Goal: Information Seeking & Learning: Learn about a topic

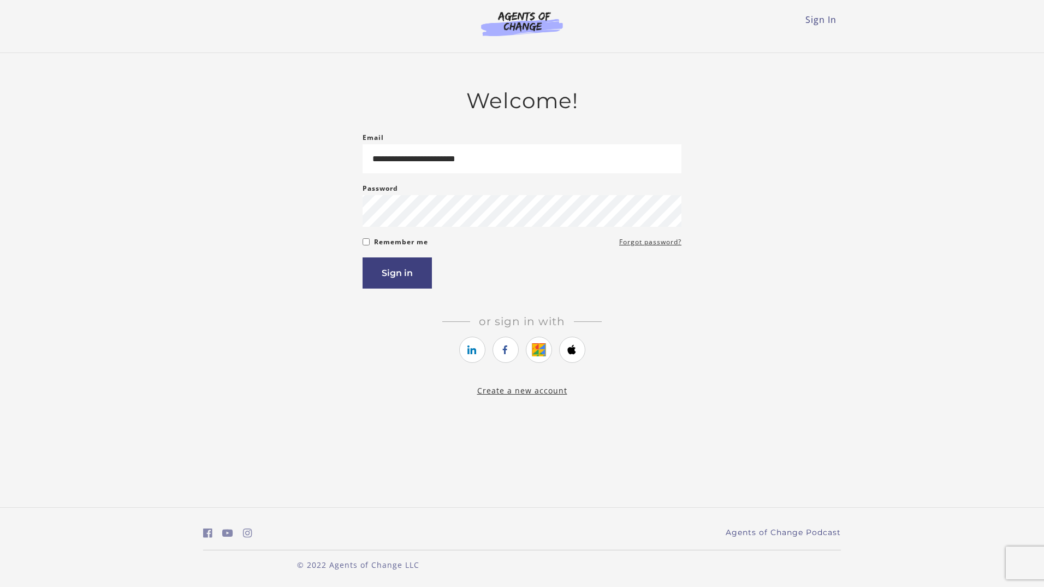
type input "**********"
click at [363, 257] on button "Sign in" at bounding box center [397, 272] width 69 height 31
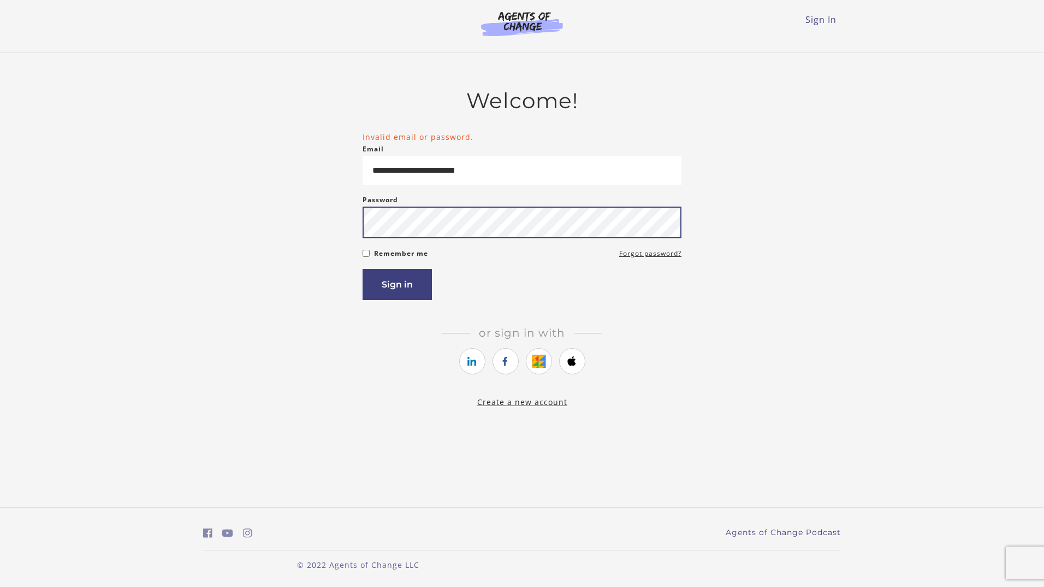
click at [363, 269] on button "Sign in" at bounding box center [397, 284] width 69 height 31
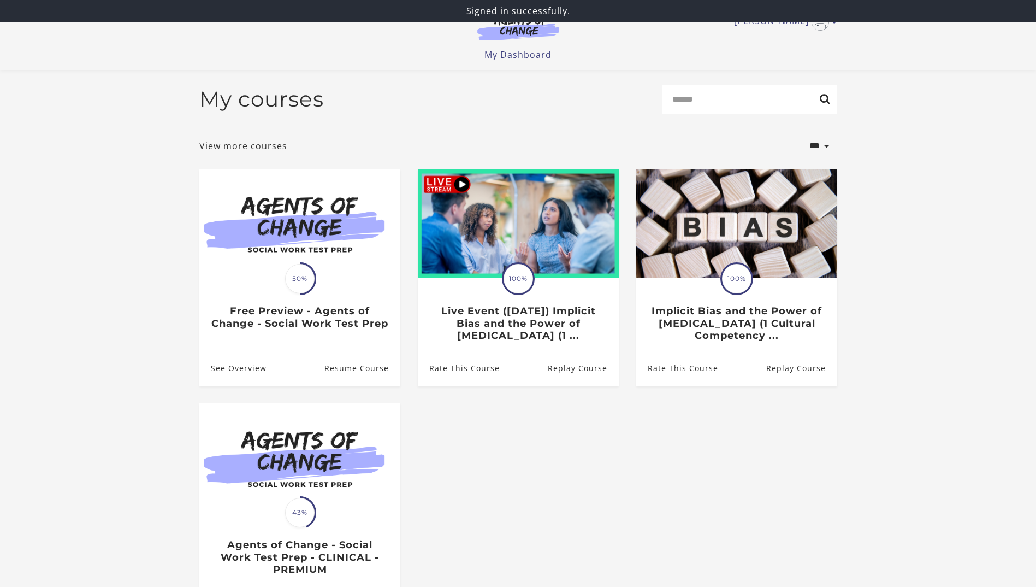
scroll to position [55, 0]
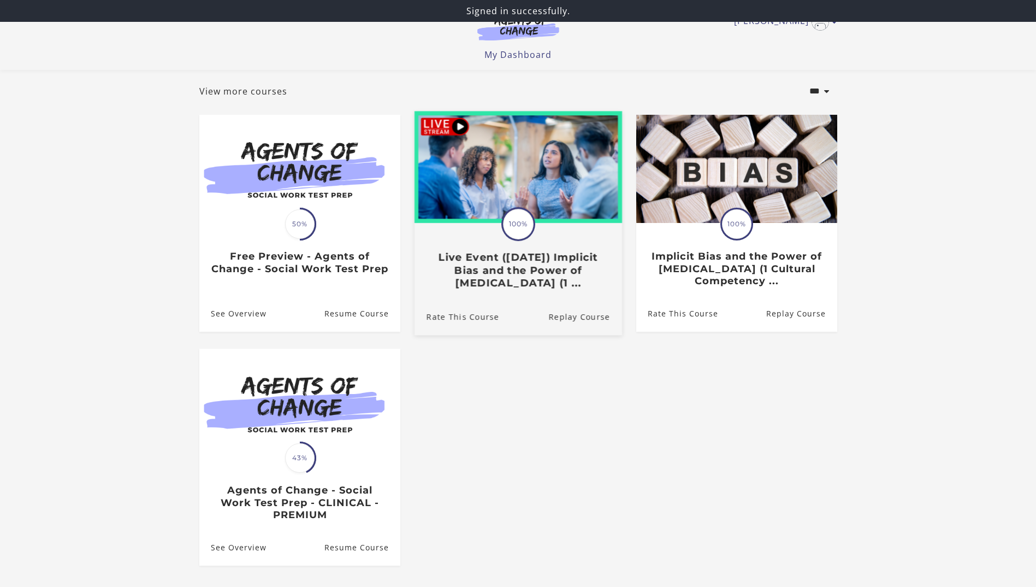
click at [568, 295] on link "Translation missing: en.liquid.partials.dashboard_course_card.progress_descript…" at bounding box center [518, 204] width 208 height 187
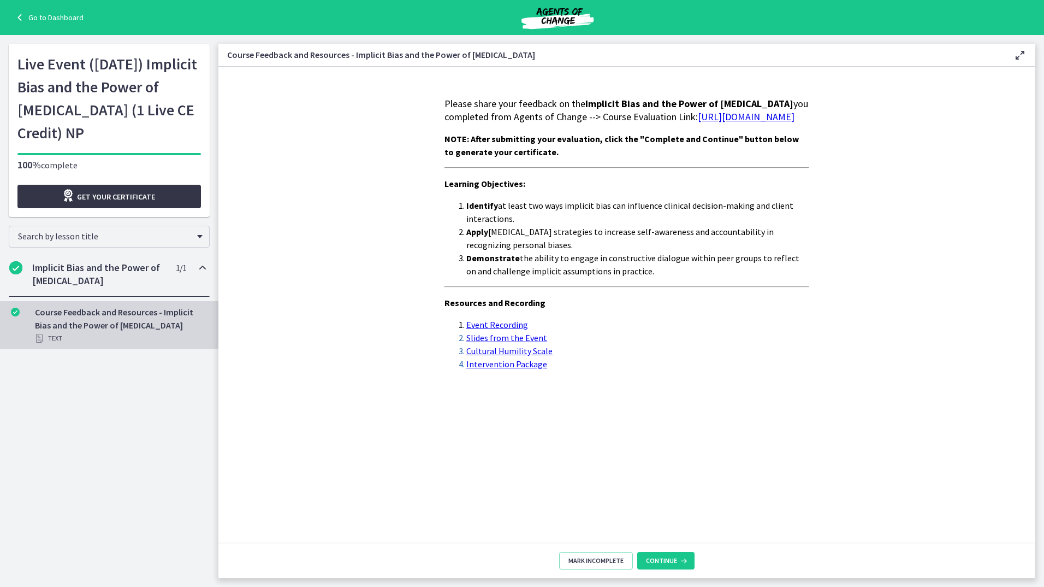
click at [134, 197] on span "Get your certificate" at bounding box center [116, 196] width 78 height 13
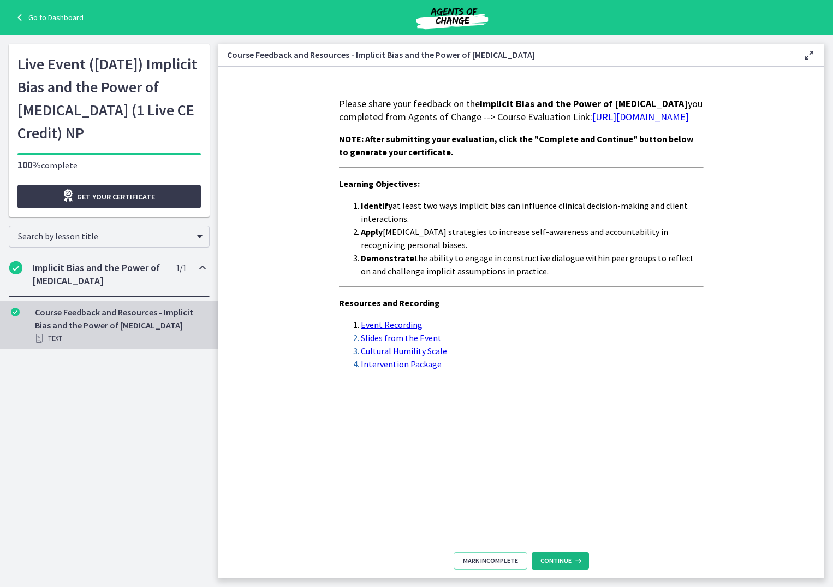
click at [552, 560] on span "Continue" at bounding box center [556, 560] width 31 height 9
click at [54, 17] on link "Go to Dashboard" at bounding box center [48, 17] width 70 height 13
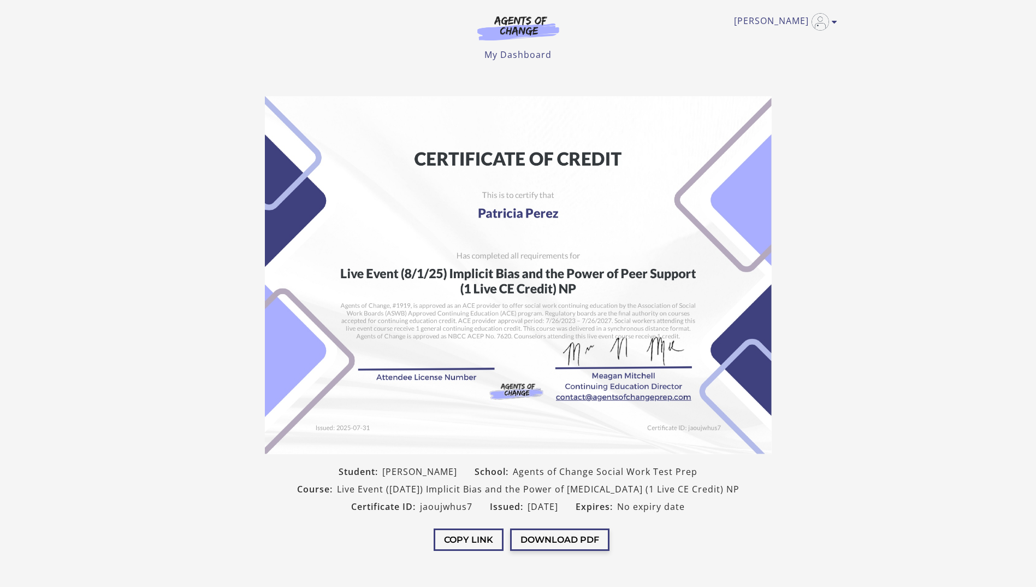
drag, startPoint x: 534, startPoint y: 226, endPoint x: 600, endPoint y: 540, distance: 320.8
click at [600, 540] on button "Download PDF" at bounding box center [559, 539] width 99 height 22
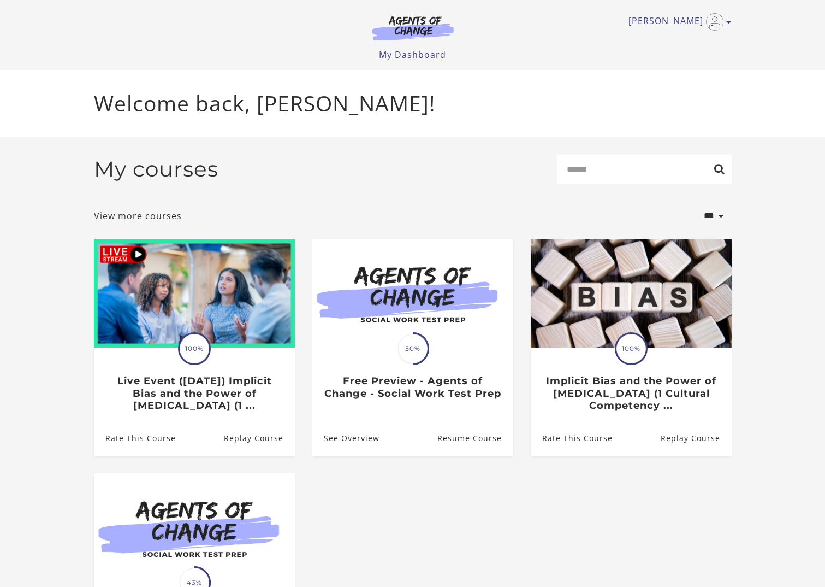
click at [734, 26] on div "[PERSON_NAME] My Account Support Sign Out Toggle menu Menu My Dashboard My Acco…" at bounding box center [412, 35] width 655 height 70
click at [687, 24] on link "[PERSON_NAME]" at bounding box center [678, 21] width 98 height 17
click at [668, 35] on link "My Account" at bounding box center [686, 40] width 96 height 19
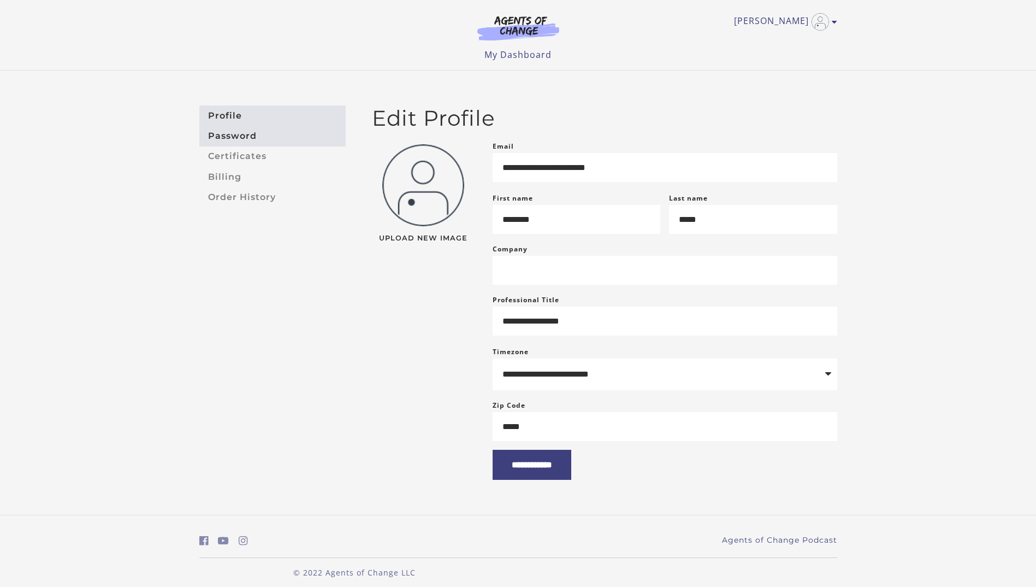
click at [239, 135] on link "Password" at bounding box center [272, 136] width 146 height 20
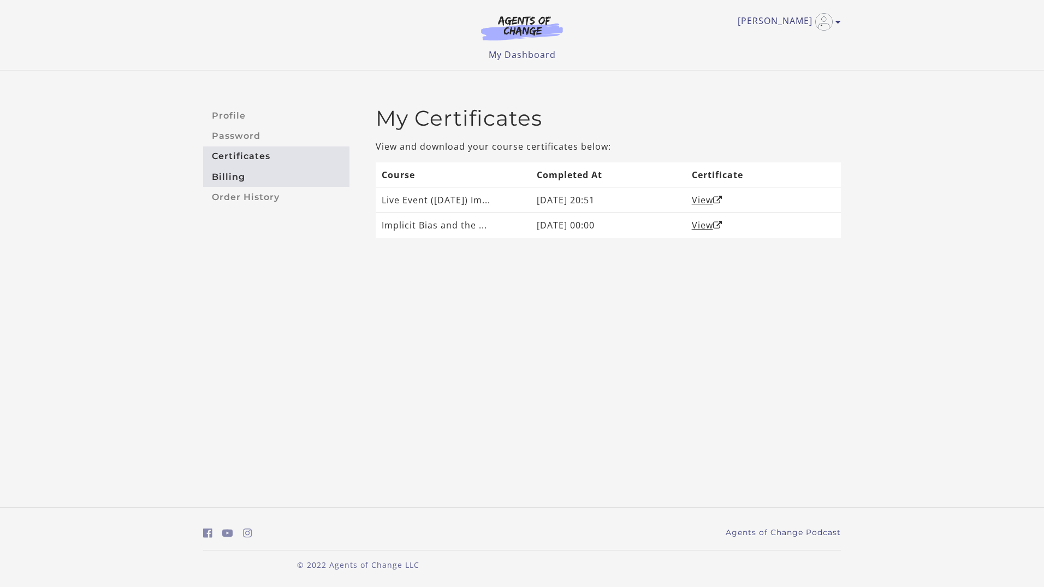
click at [240, 180] on link "Billing" at bounding box center [276, 177] width 146 height 20
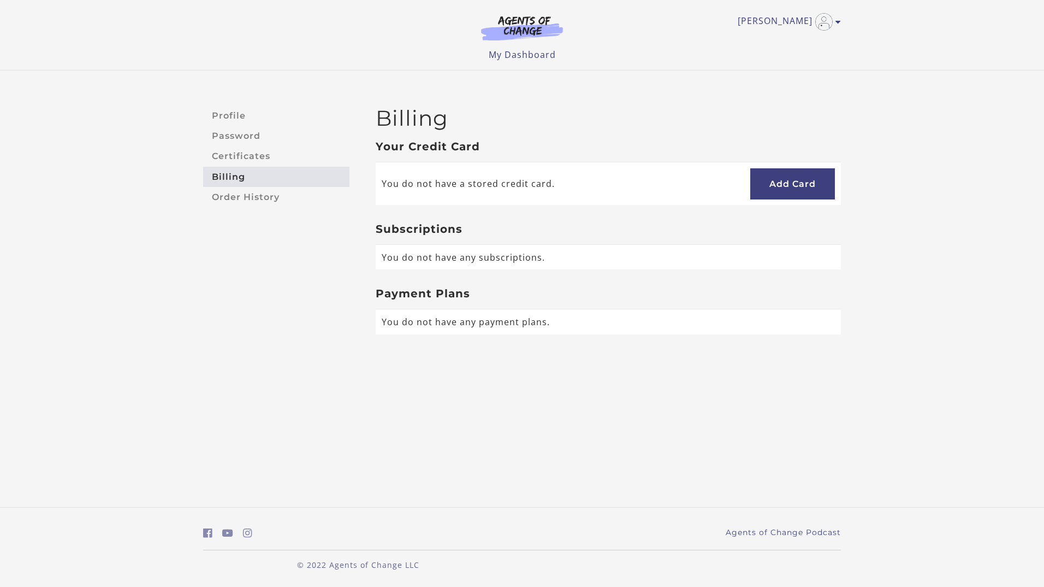
click at [261, 197] on link "Order History" at bounding box center [276, 197] width 146 height 20
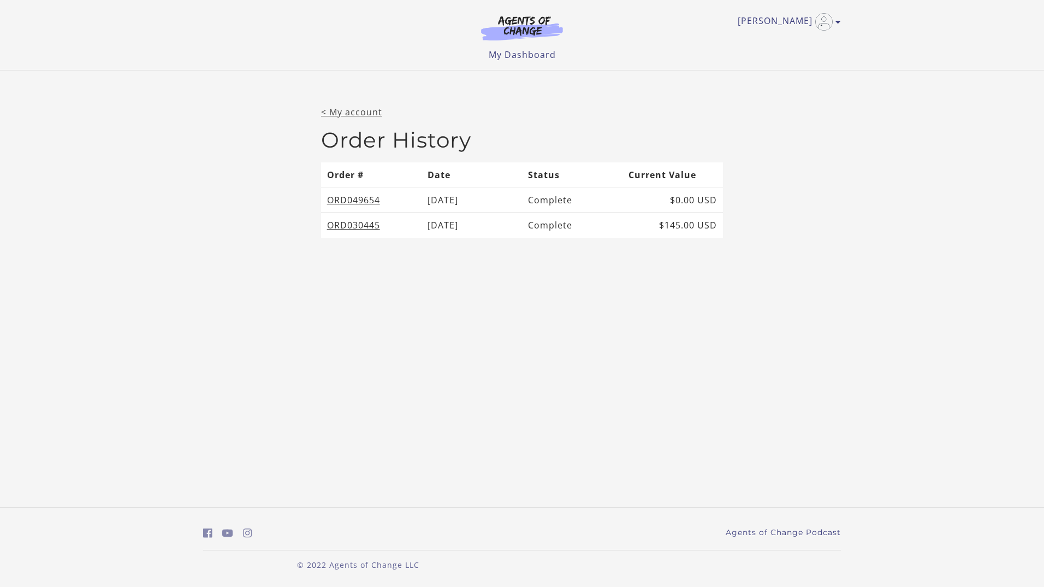
click at [347, 116] on link "< My account" at bounding box center [351, 112] width 61 height 12
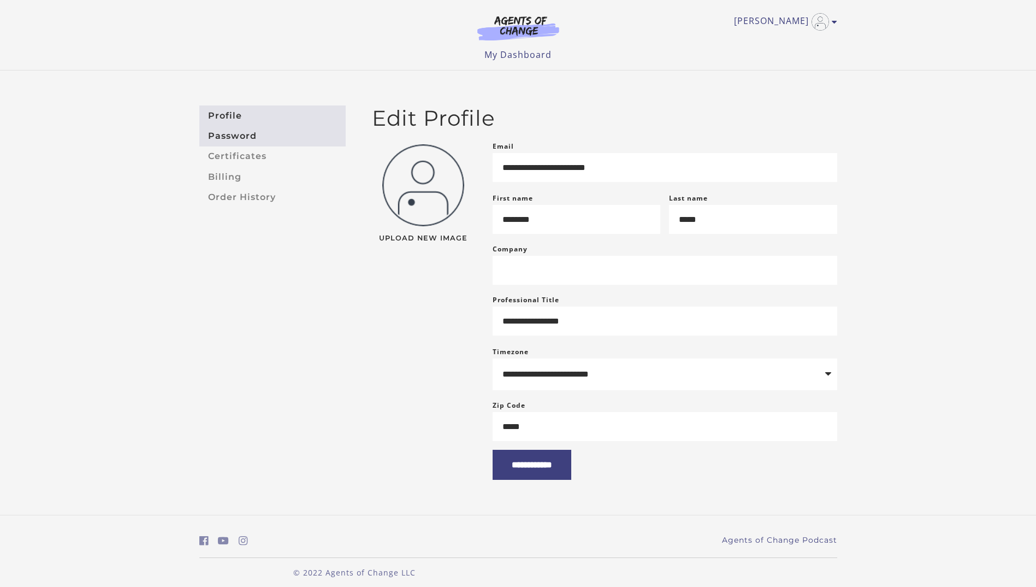
click at [237, 133] on link "Password" at bounding box center [272, 136] width 146 height 20
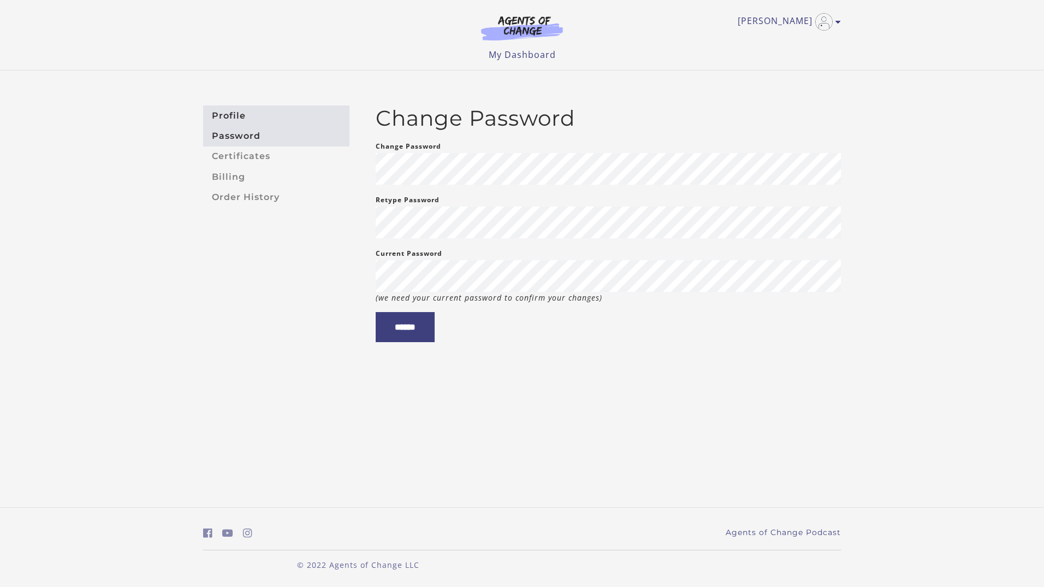
click at [277, 123] on link "Profile" at bounding box center [276, 115] width 146 height 20
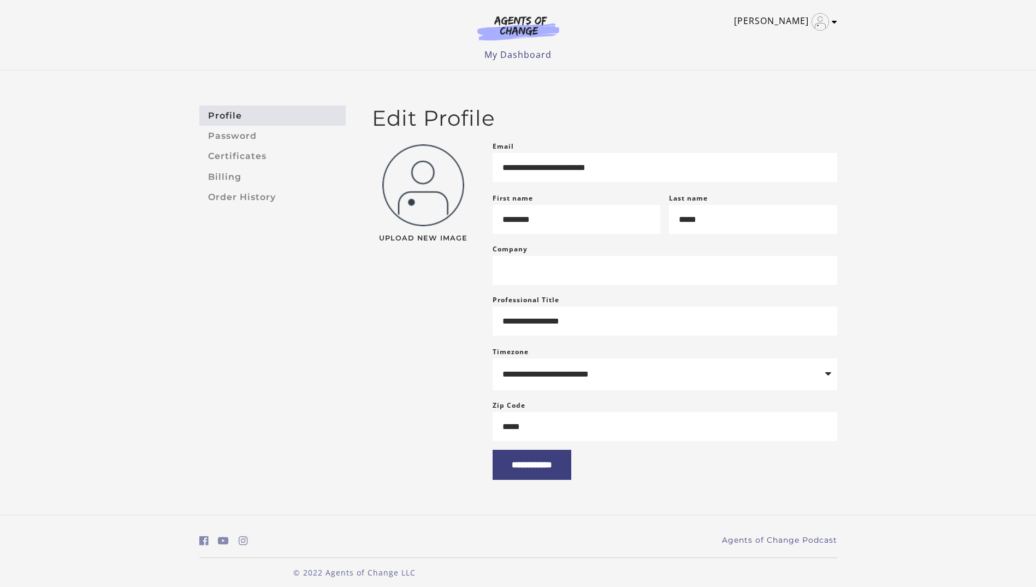
click at [777, 23] on link "[PERSON_NAME]" at bounding box center [783, 21] width 98 height 17
click at [775, 44] on link "My Account" at bounding box center [792, 40] width 96 height 19
click at [518, 55] on link "My Dashboard" at bounding box center [517, 55] width 67 height 12
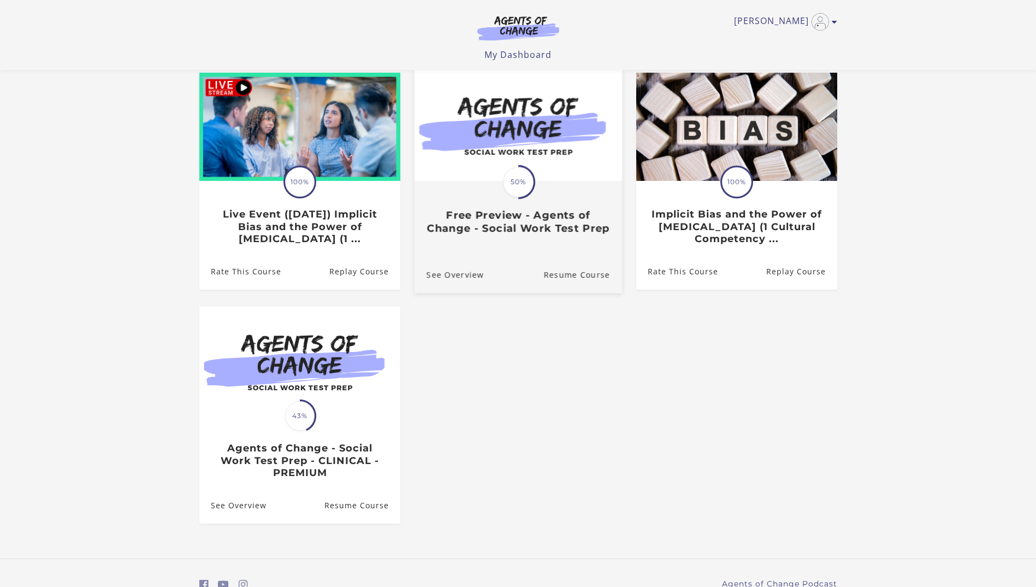
scroll to position [109, 0]
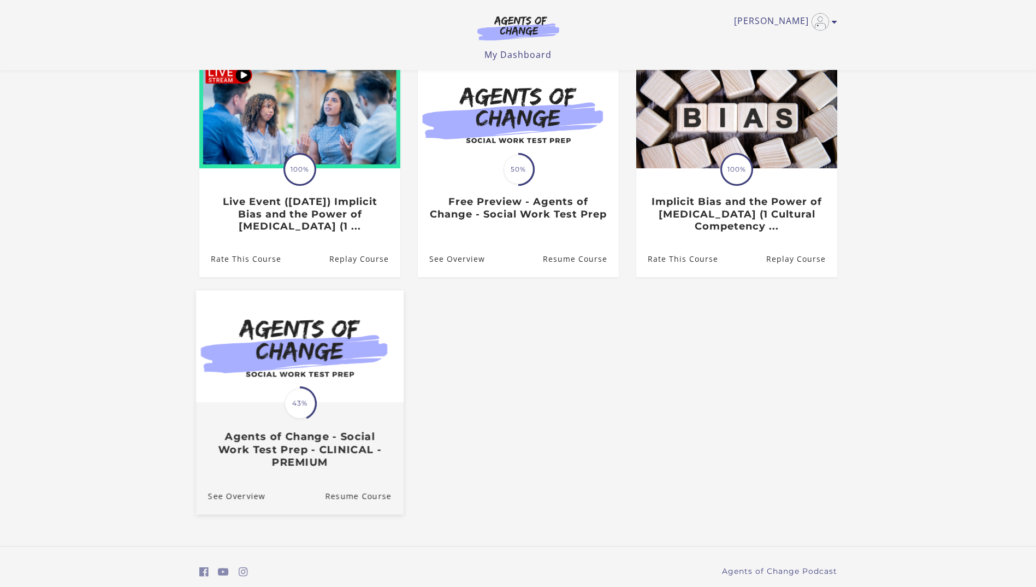
click at [329, 375] on img at bounding box center [300, 347] width 208 height 112
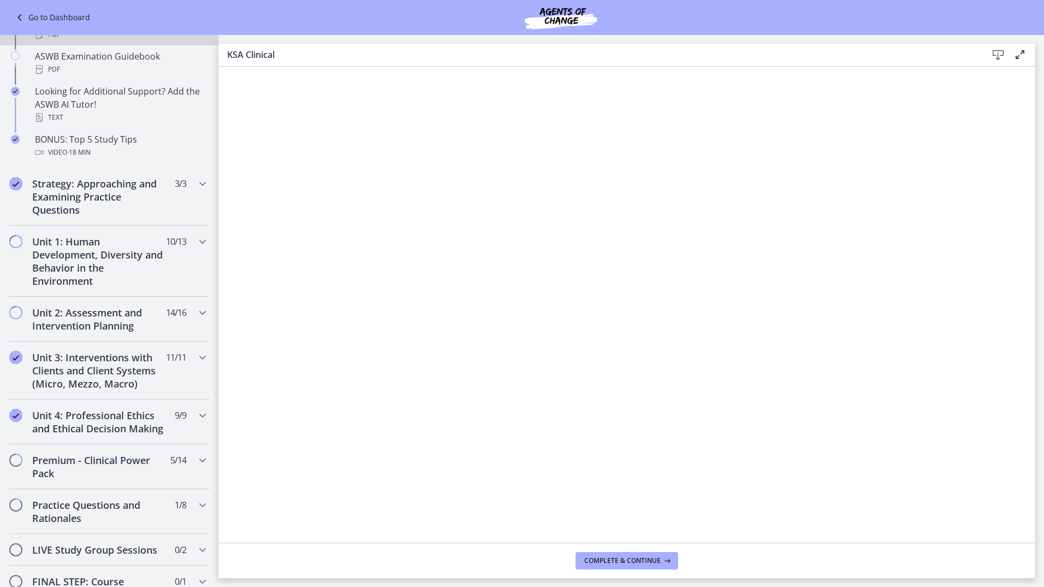
scroll to position [503, 0]
click at [152, 270] on h2 "Unit 1: Human Development, Diversity and Behavior in the Environment" at bounding box center [98, 260] width 133 height 52
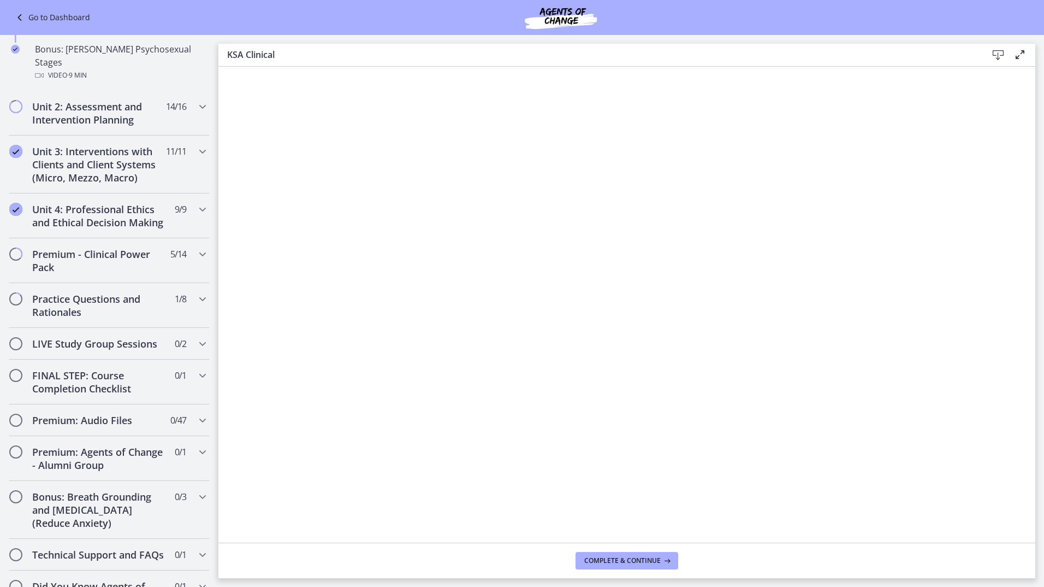
scroll to position [872, 0]
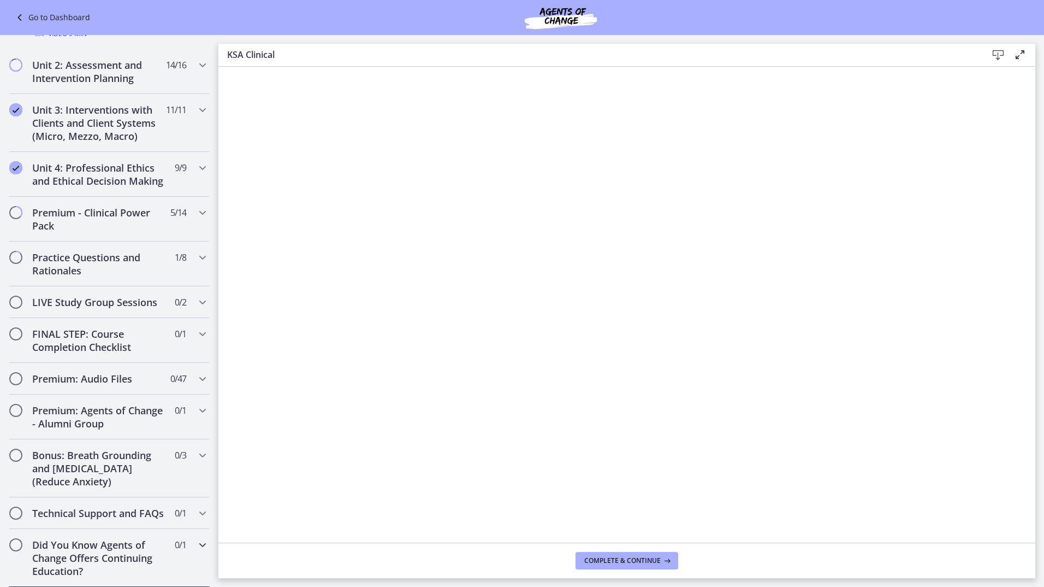
click at [119, 550] on h2 "Did You Know Agents of Change Offers Continuing Education?" at bounding box center [98, 557] width 133 height 39
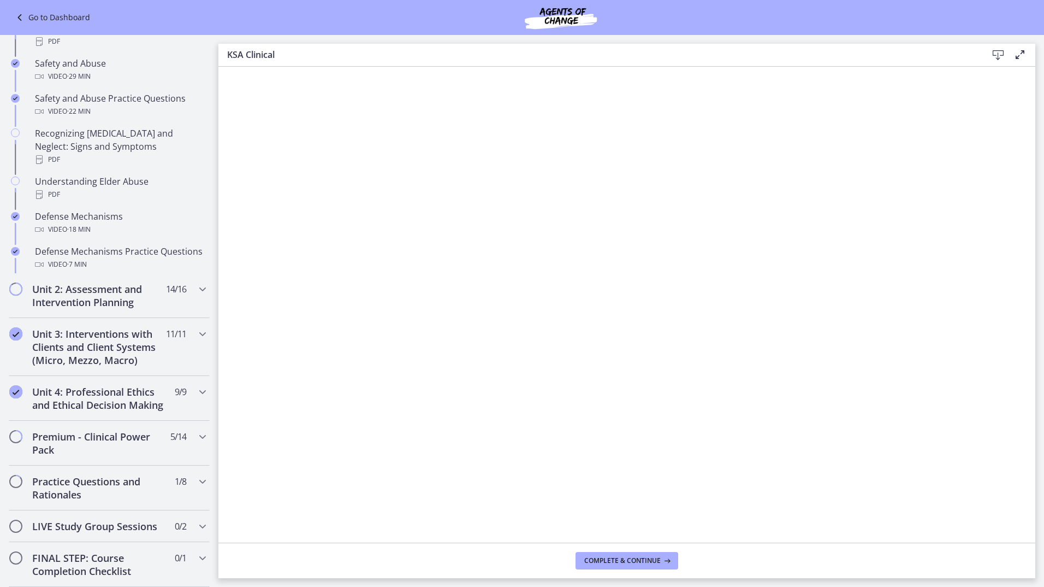
scroll to position [344, 0]
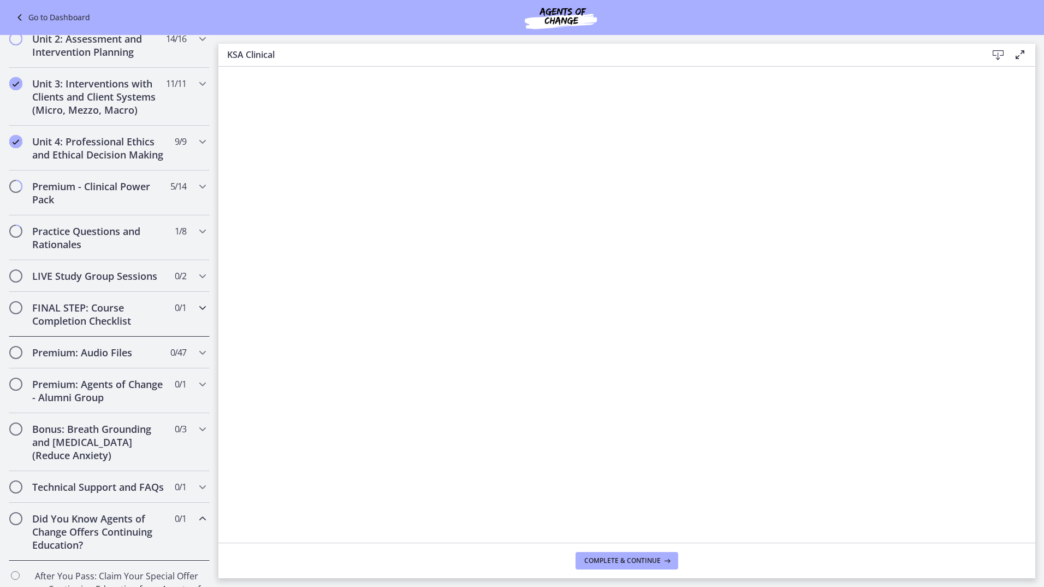
click at [129, 327] on h2 "FINAL STEP: Course Completion Checklist" at bounding box center [98, 314] width 133 height 26
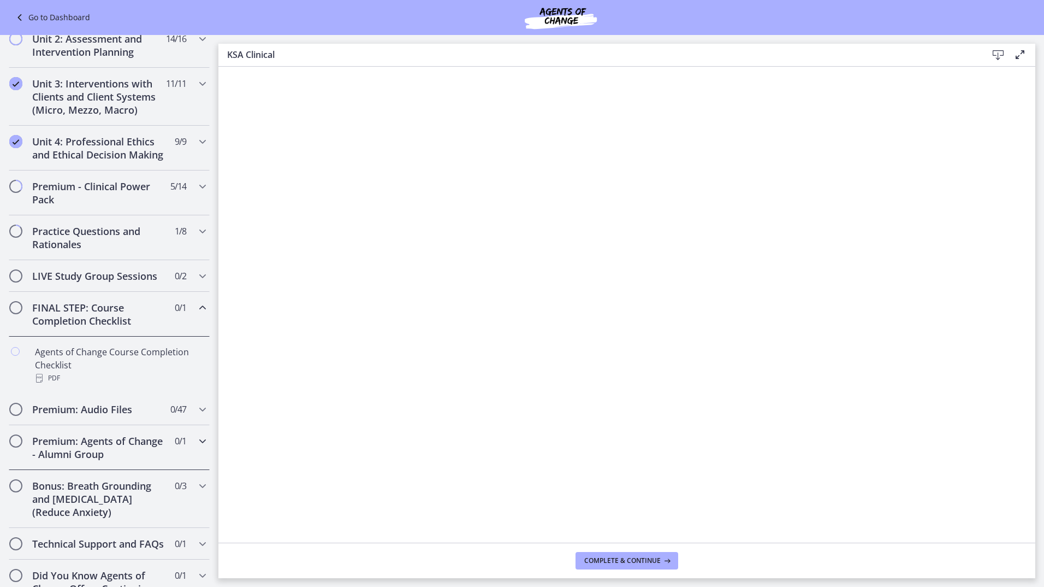
click at [89, 460] on h2 "Premium: Agents of Change - Alumni Group" at bounding box center [98, 447] width 133 height 26
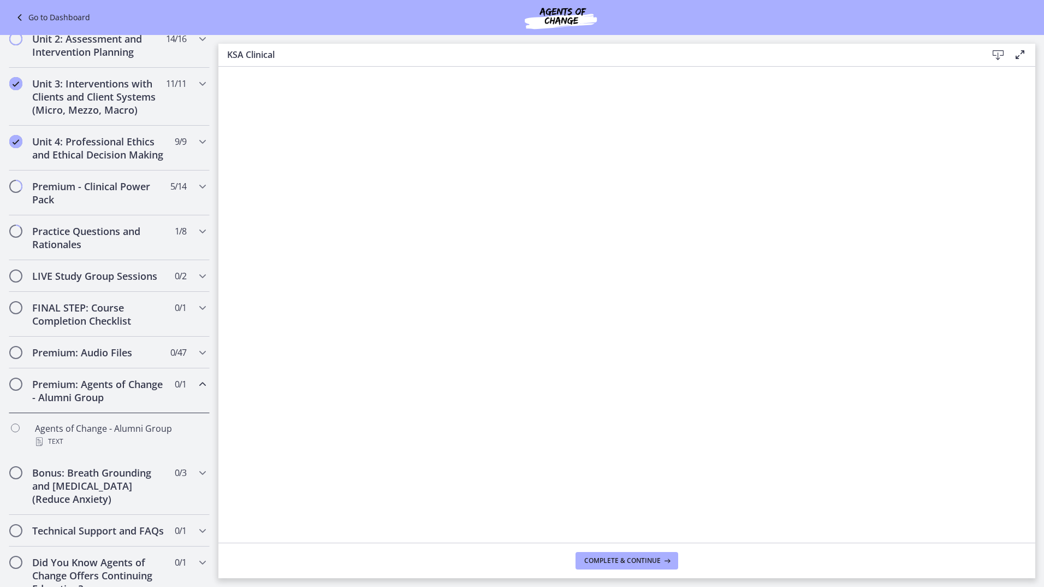
click at [111, 404] on h2 "Premium: Agents of Change - Alumni Group" at bounding box center [98, 390] width 133 height 26
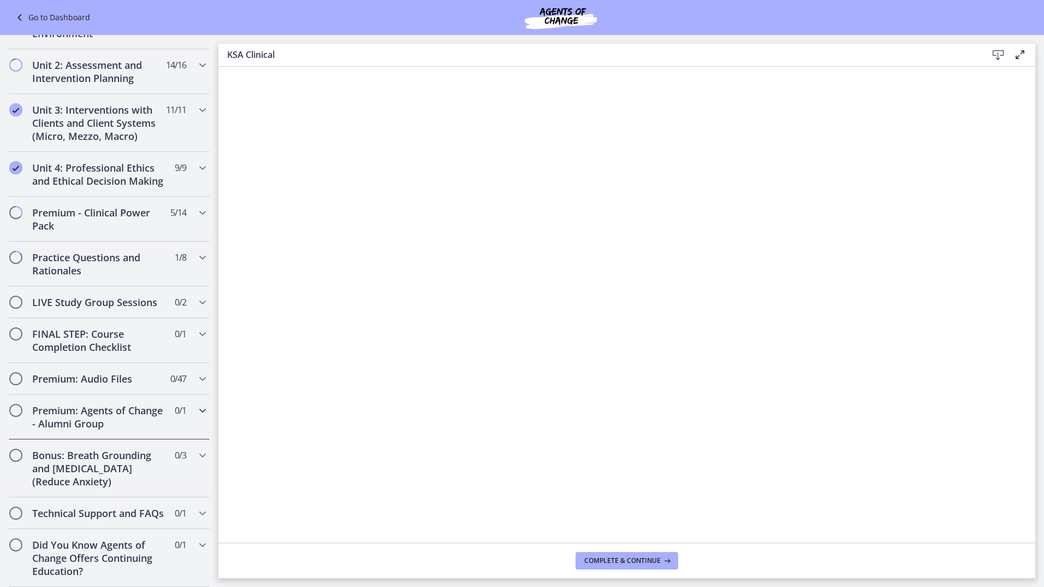
click at [139, 413] on h2 "Premium: Agents of Change - Alumni Group" at bounding box center [98, 417] width 133 height 26
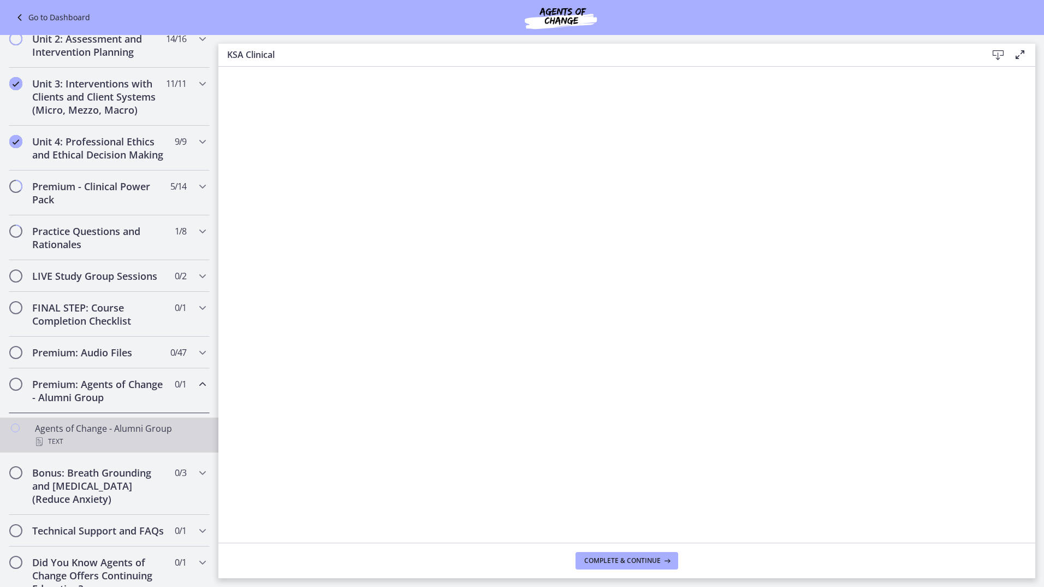
click at [121, 448] on div "Text" at bounding box center [120, 441] width 170 height 13
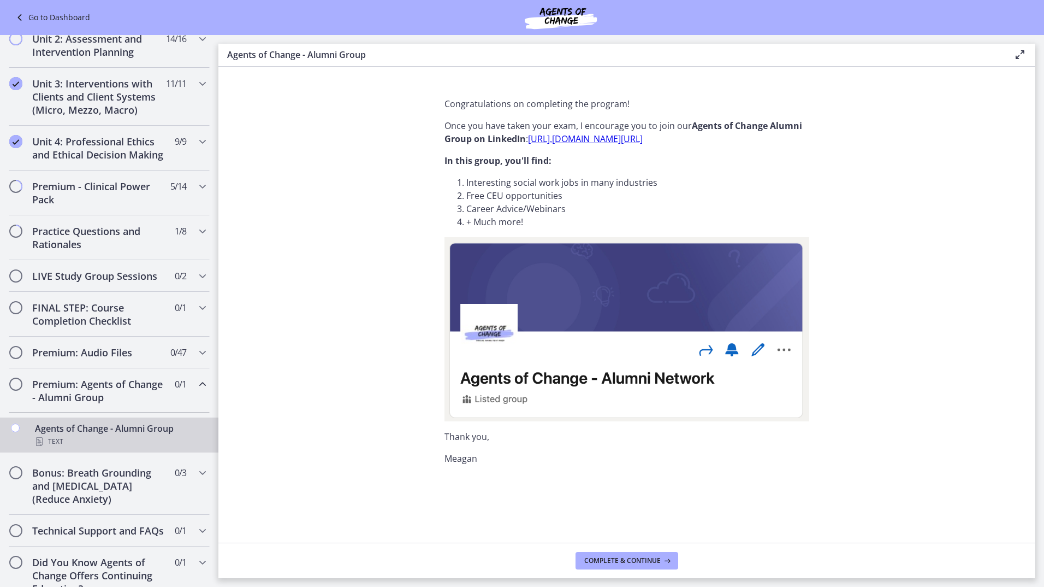
click at [629, 144] on link "[URL]. [DOMAIN_NAME][URL]" at bounding box center [585, 139] width 115 height 12
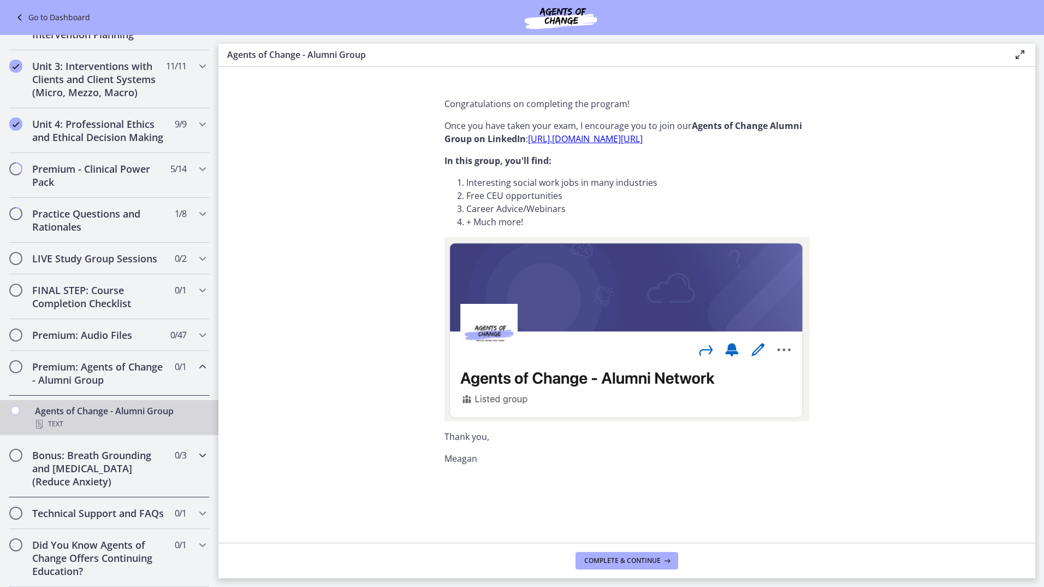
scroll to position [387, 0]
click at [111, 506] on h2 "Technical Support and FAQs" at bounding box center [98, 512] width 133 height 13
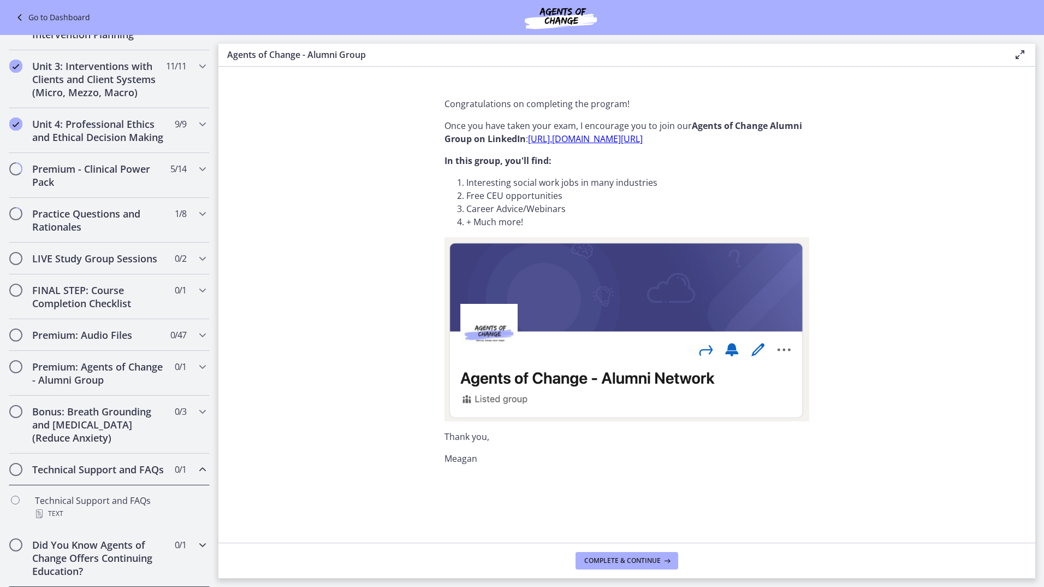
click at [85, 550] on h2 "Did You Know Agents of Change Offers Continuing Education?" at bounding box center [98, 557] width 133 height 39
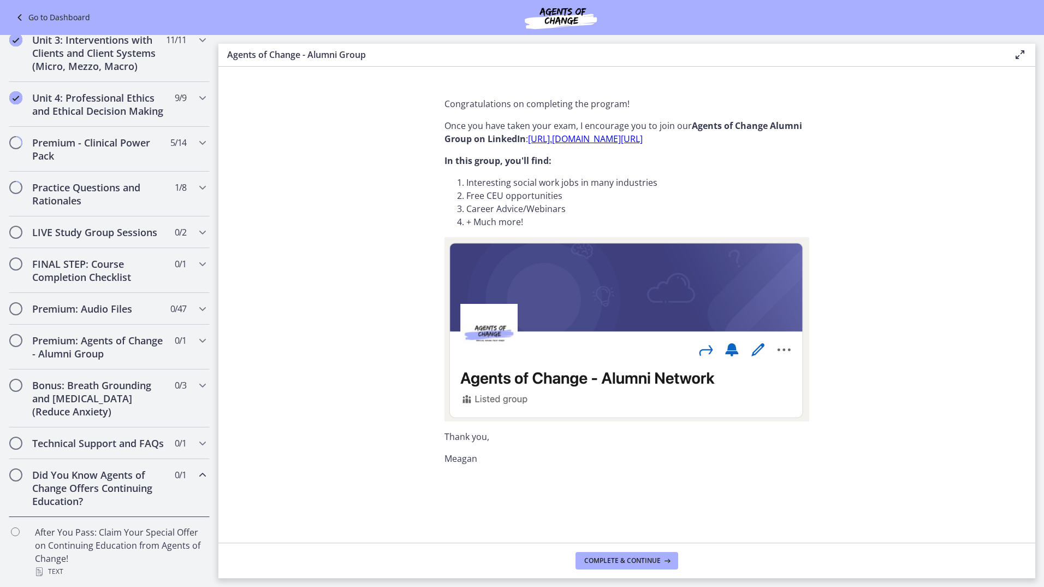
scroll to position [413, 0]
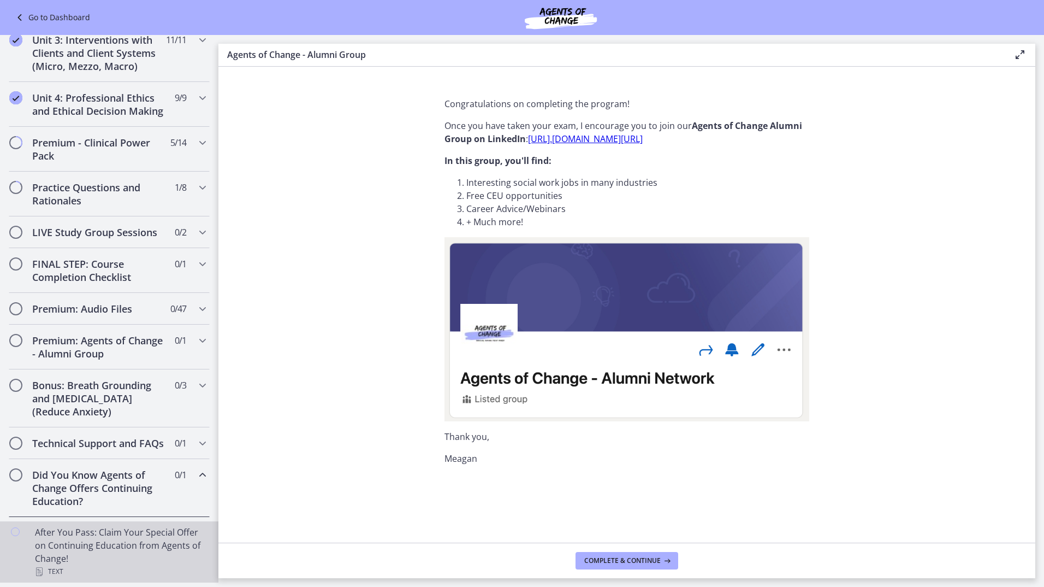
click at [100, 557] on div "After You Pass: Claim Your Special Offer on Continuing Education from Agents of…" at bounding box center [120, 551] width 170 height 52
